Goal: Find specific page/section: Find specific page/section

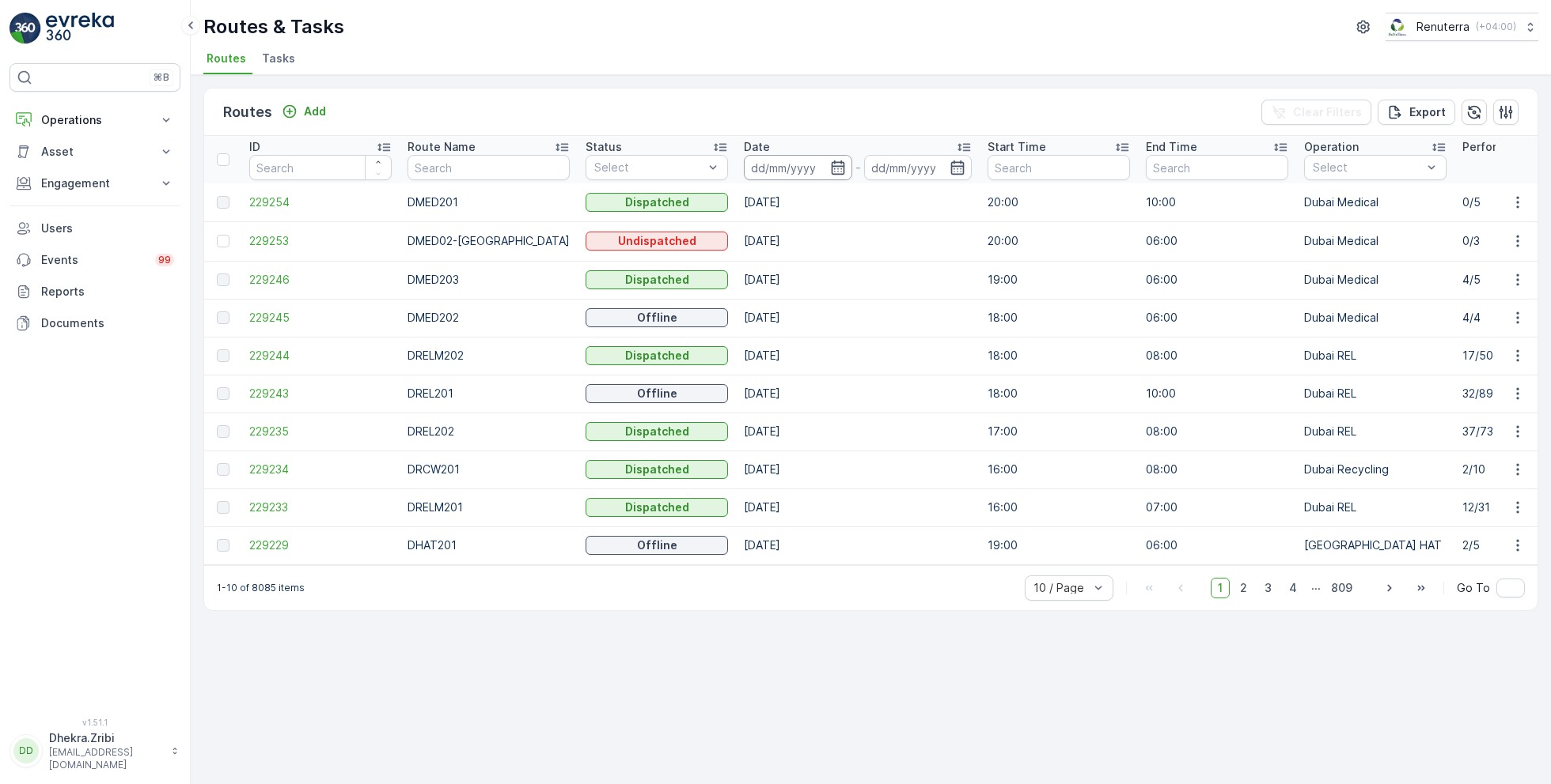
click at [807, 165] on input at bounding box center [798, 168] width 108 height 25
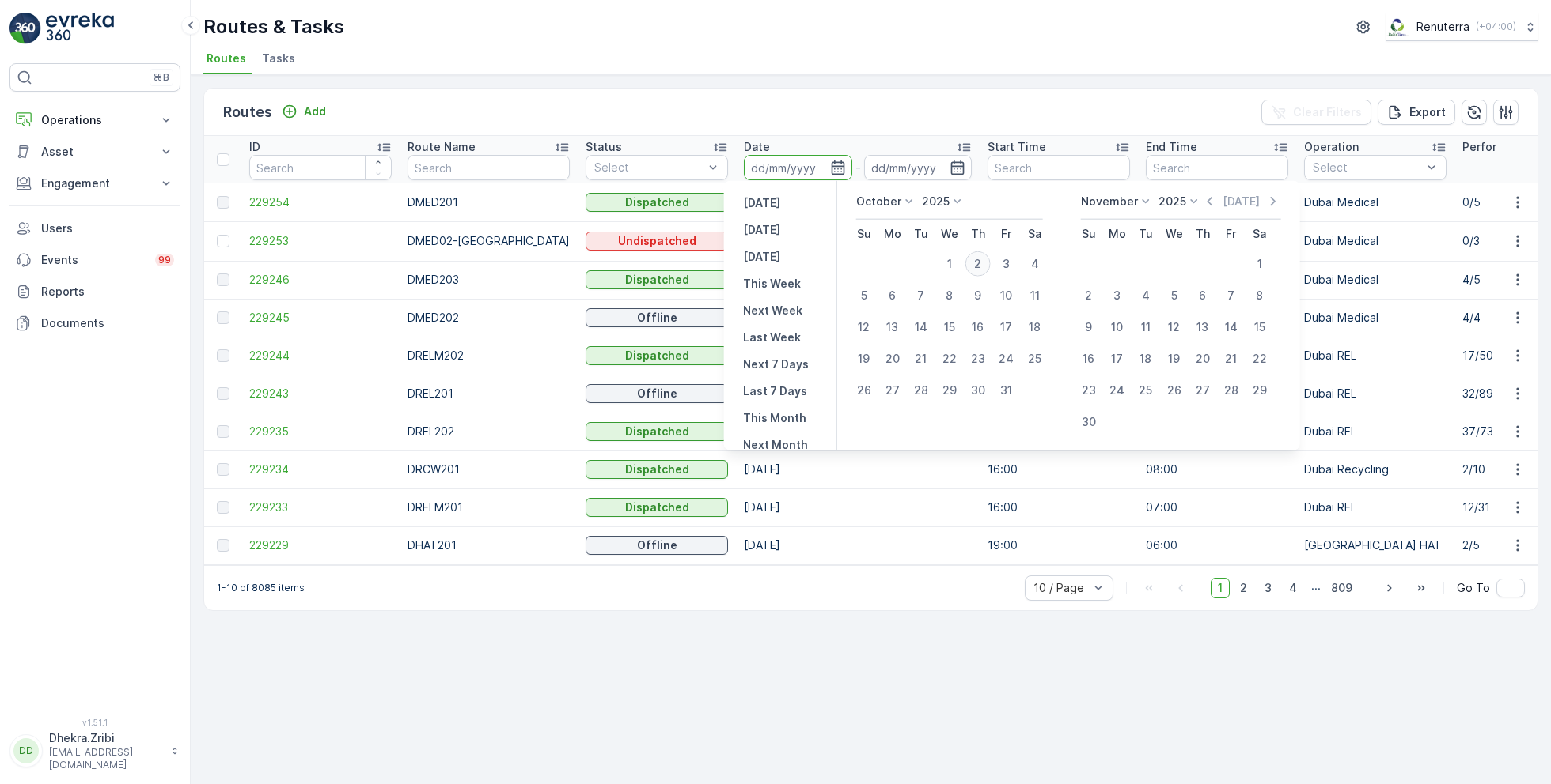
click at [974, 264] on div "2" at bounding box center [977, 264] width 25 height 25
type input "02.10.2025"
click at [974, 264] on div "2" at bounding box center [977, 264] width 25 height 25
type input "02.10.2025"
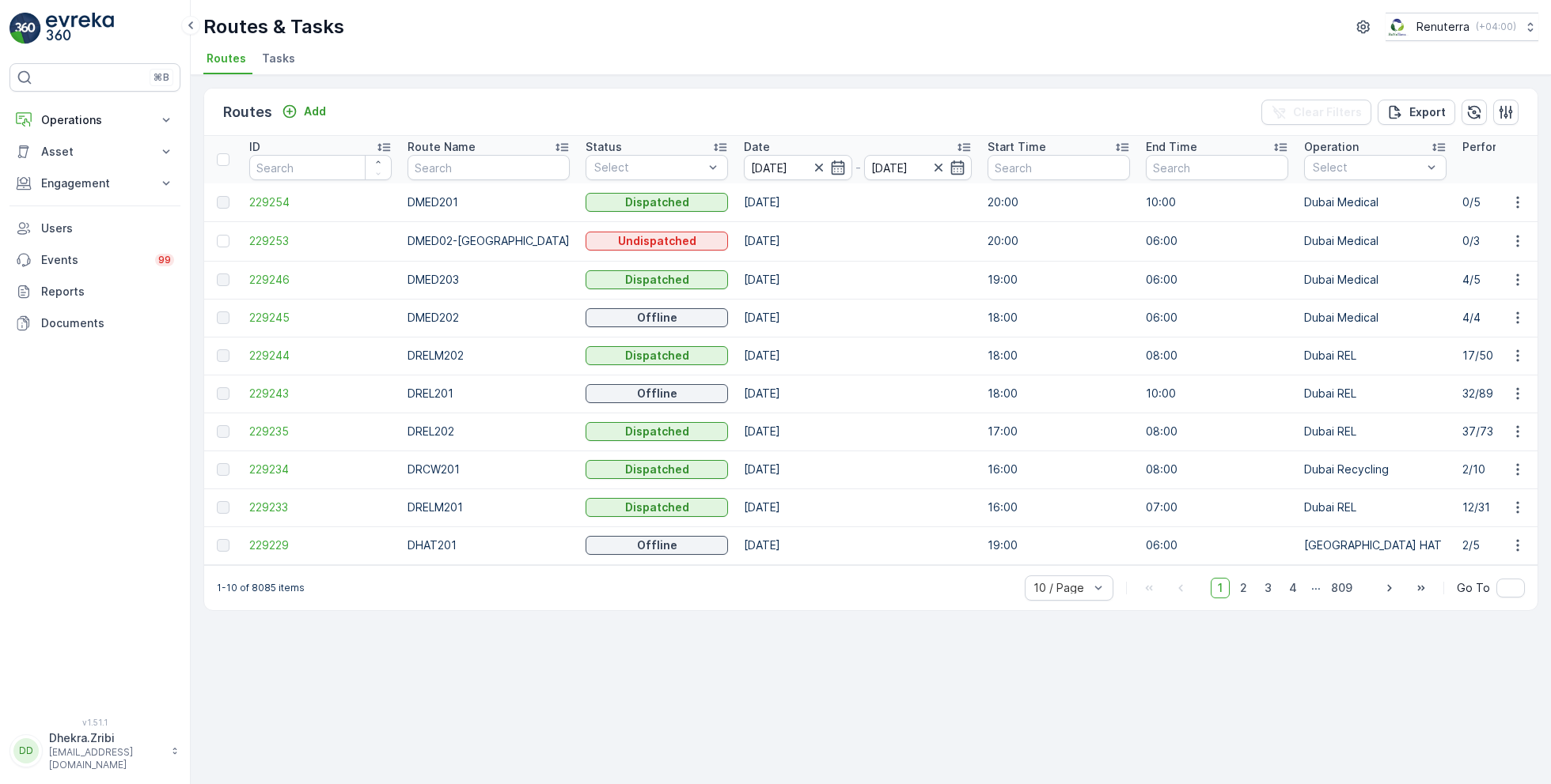
click at [861, 67] on ul "Routes Tasks" at bounding box center [864, 60] width 1322 height 27
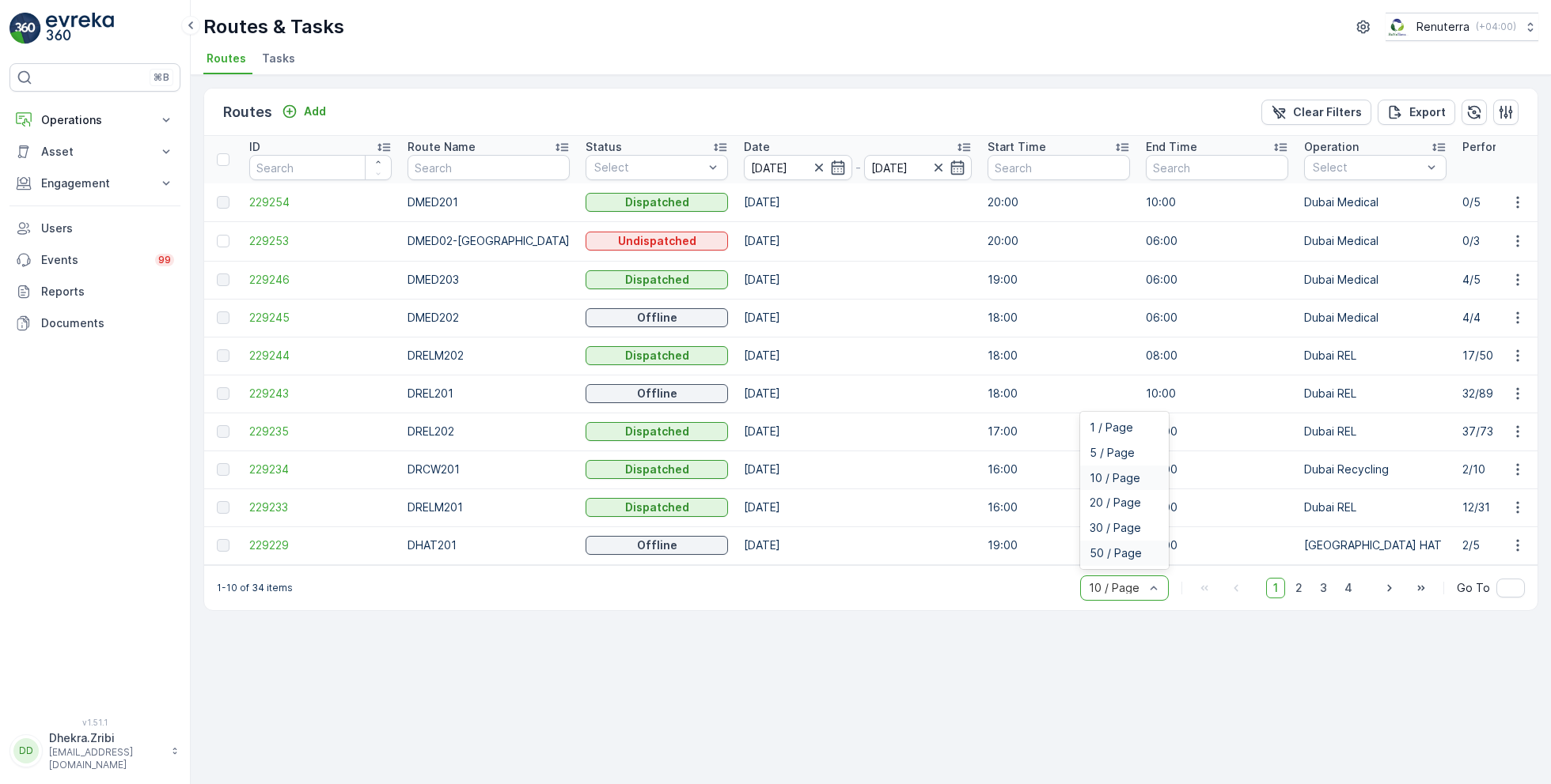
click at [1119, 560] on span "50 / Page" at bounding box center [1115, 552] width 52 height 12
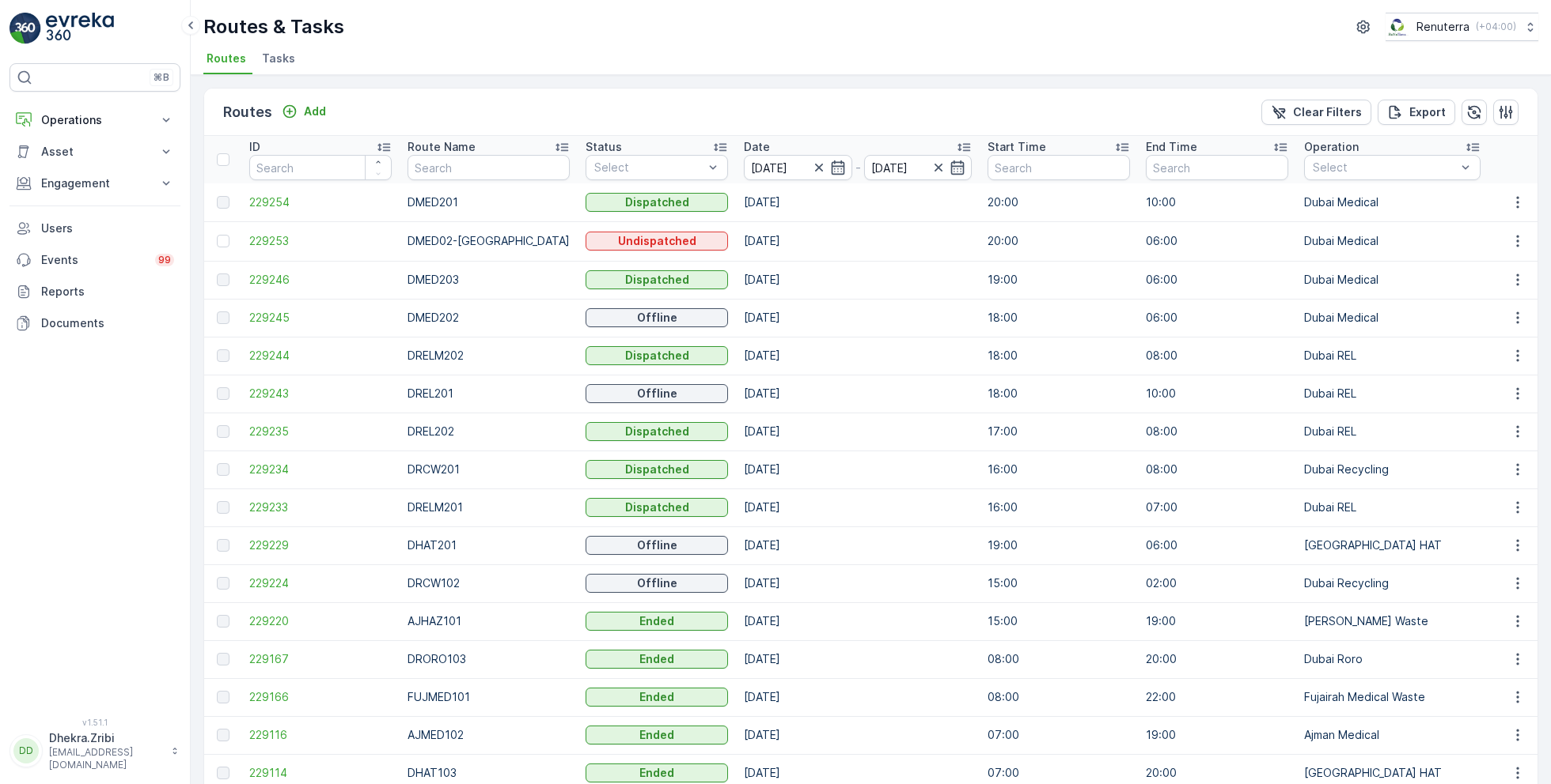
click at [680, 289] on div "Dispatched" at bounding box center [656, 280] width 142 height 23
click at [473, 170] on input "text" at bounding box center [489, 168] width 162 height 25
type input "hat"
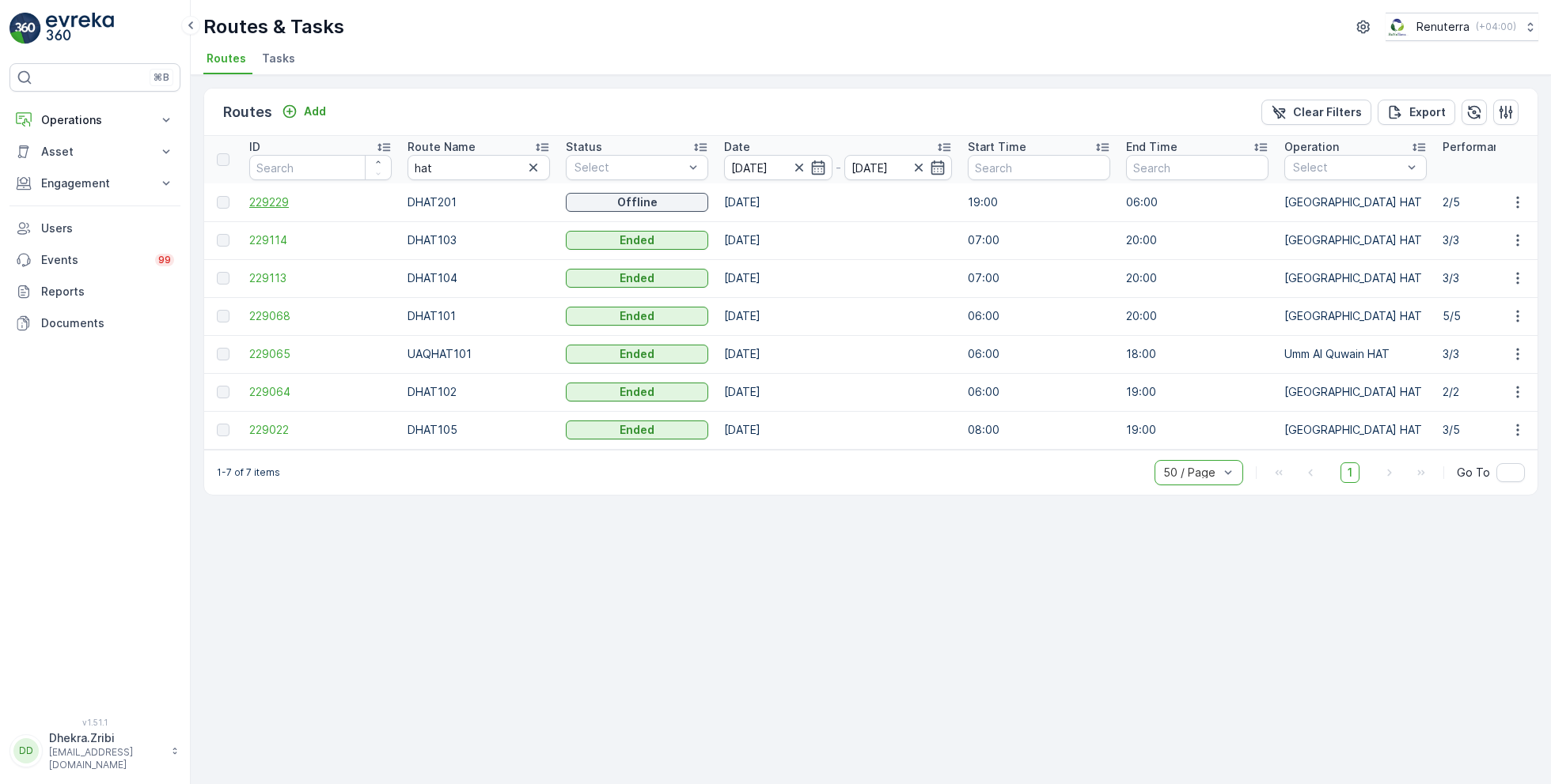
click at [273, 199] on span "229229" at bounding box center [320, 202] width 142 height 16
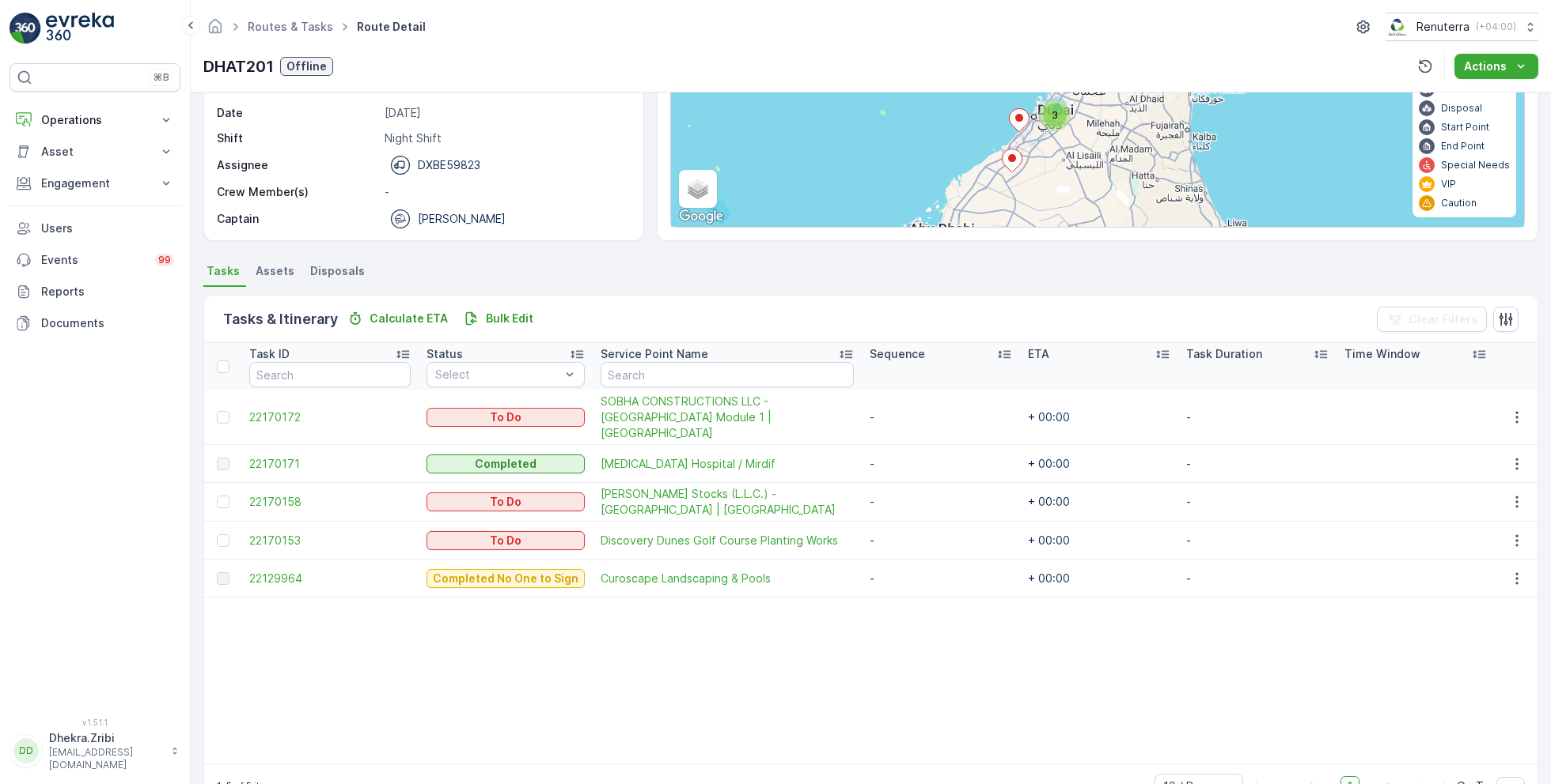
scroll to position [186, 0]
